Goal: Task Accomplishment & Management: Use online tool/utility

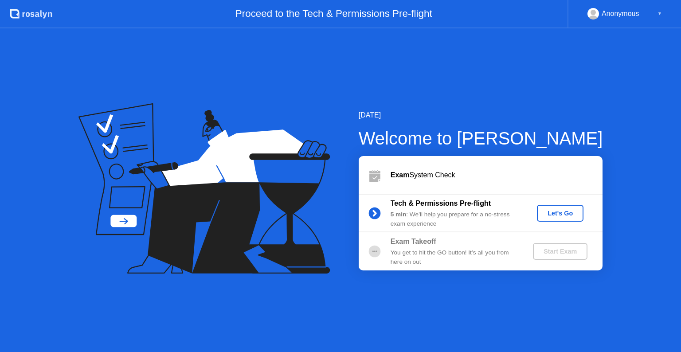
drag, startPoint x: 0, startPoint y: 0, endPoint x: 558, endPoint y: 216, distance: 599.0
click at [558, 216] on div "Tech & Permissions Pre-flight 5 min : We’ll help you prepare for a no-stress ex…" at bounding box center [481, 213] width 244 height 38
click at [552, 216] on div "Let's Go" at bounding box center [560, 213] width 39 height 7
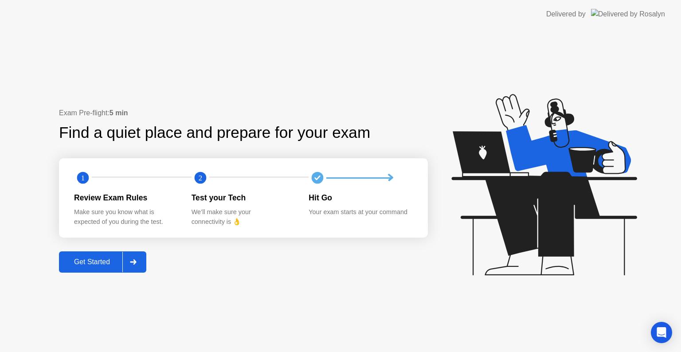
click at [98, 263] on div "Get Started" at bounding box center [92, 262] width 61 height 8
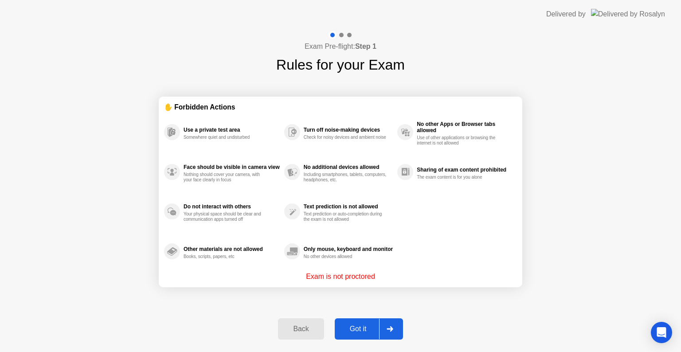
click at [368, 331] on div "Got it" at bounding box center [359, 329] width 42 height 8
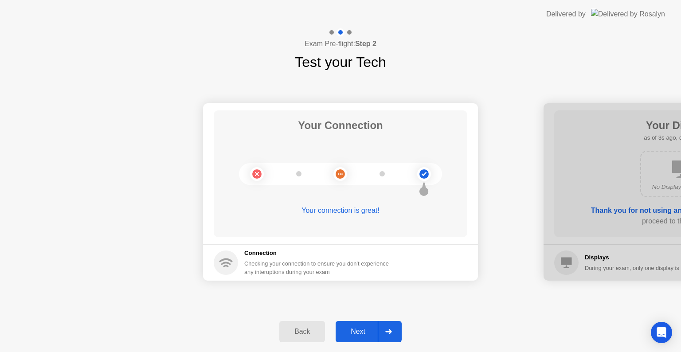
click at [360, 328] on div "Next" at bounding box center [357, 332] width 39 height 8
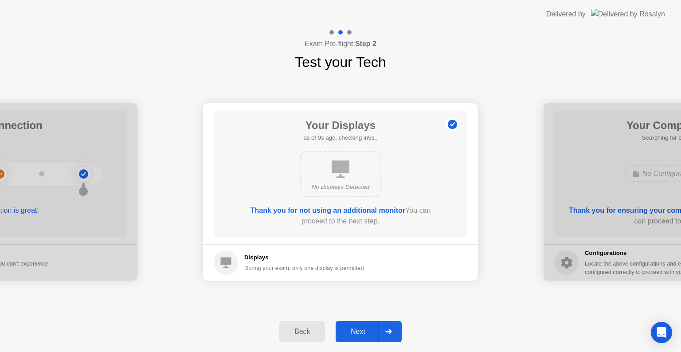
click at [360, 328] on div "Next" at bounding box center [357, 332] width 39 height 8
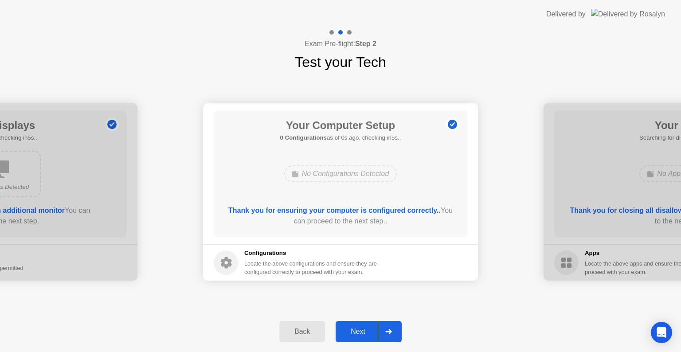
click at [360, 331] on div "Next" at bounding box center [357, 332] width 39 height 8
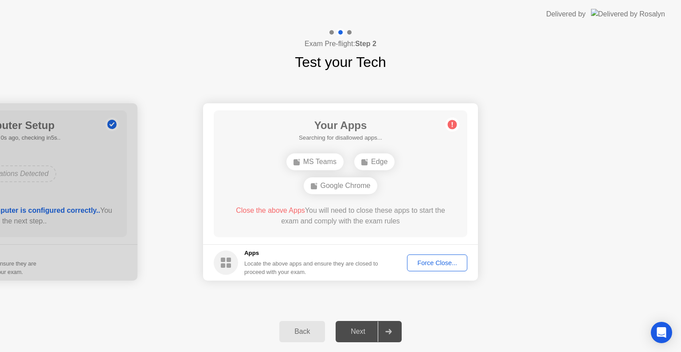
click at [356, 213] on div "Close the above Apps You will need to close these apps to start the exam and co…" at bounding box center [341, 215] width 228 height 21
click at [431, 267] on button "Force Close..." at bounding box center [437, 263] width 60 height 17
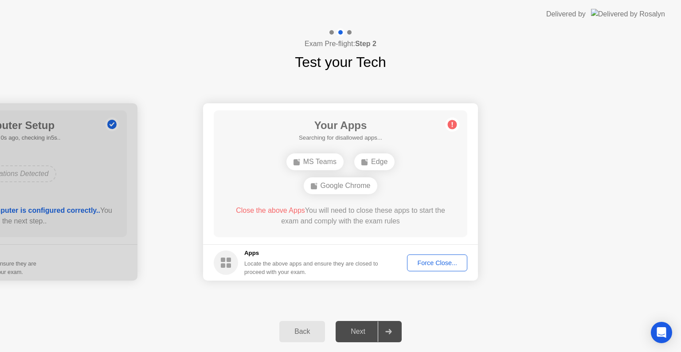
click at [440, 270] on button "Force Close..." at bounding box center [437, 263] width 60 height 17
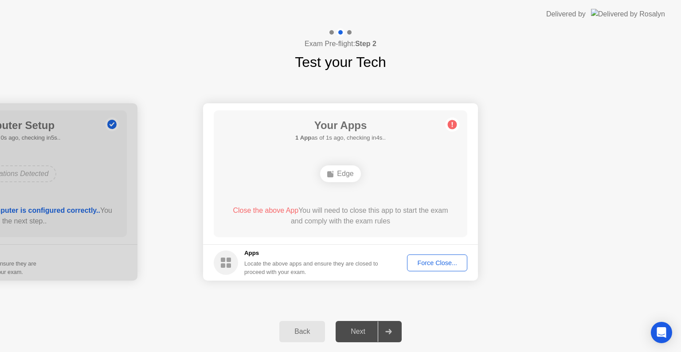
click at [412, 119] on div "Your Apps 1 App as of 1s ago, checking in4s.. Edge Close the above App You will…" at bounding box center [341, 173] width 254 height 127
click at [441, 264] on div "Force Close..." at bounding box center [437, 262] width 54 height 7
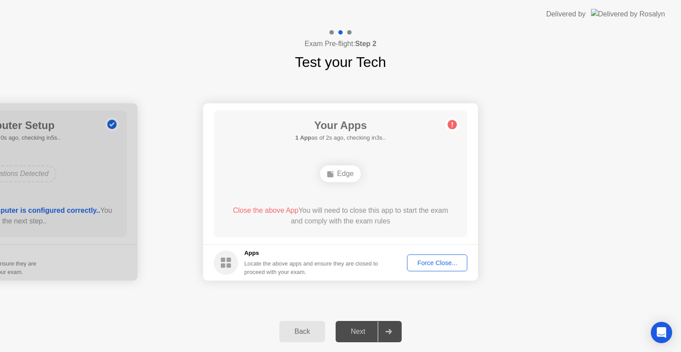
click at [444, 265] on div "Force Close..." at bounding box center [437, 262] width 54 height 7
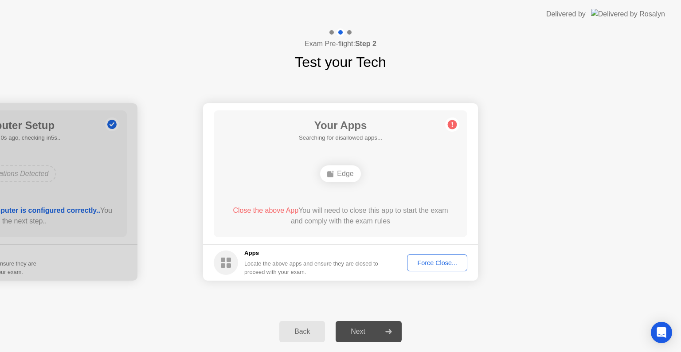
click at [428, 259] on div "Force Close..." at bounding box center [437, 262] width 54 height 7
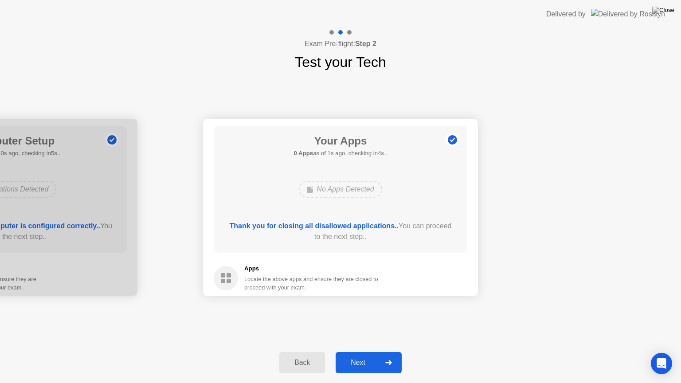
click at [354, 352] on div "Next" at bounding box center [357, 363] width 39 height 8
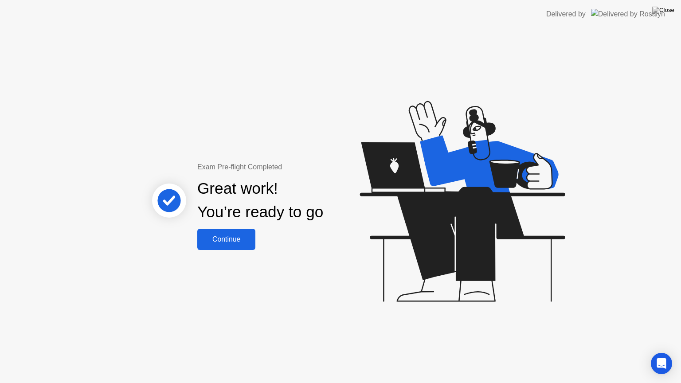
click at [229, 237] on div "Continue" at bounding box center [226, 240] width 53 height 8
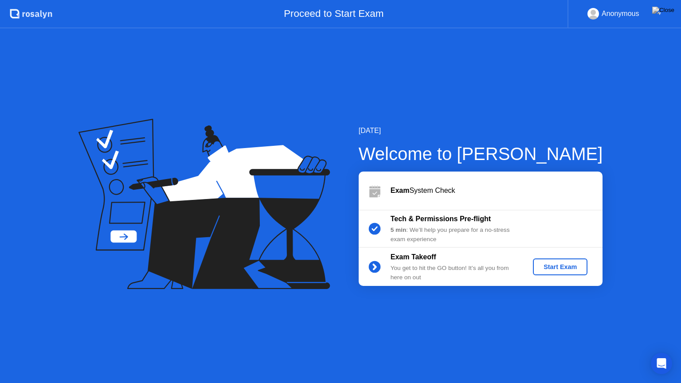
click at [561, 263] on div "Start Exam" at bounding box center [560, 266] width 47 height 7
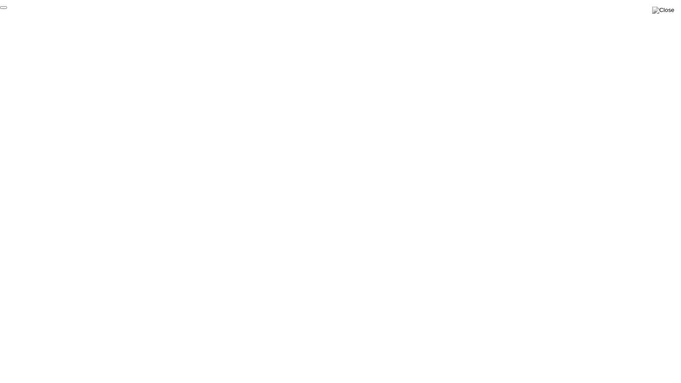
click at [7, 9] on button "End Proctoring Session" at bounding box center [3, 7] width 7 height 3
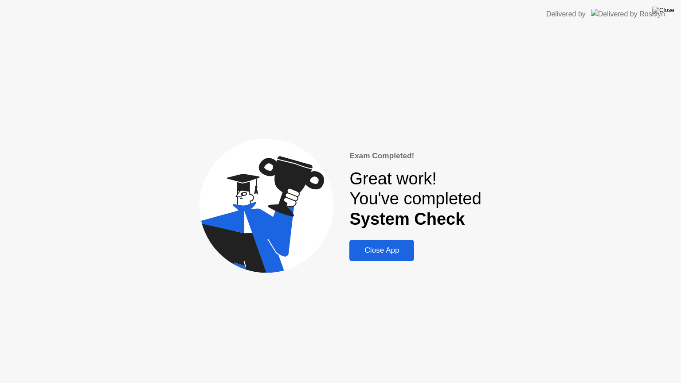
click at [400, 248] on div "Close App" at bounding box center [381, 250] width 59 height 9
